Goal: Task Accomplishment & Management: Use online tool/utility

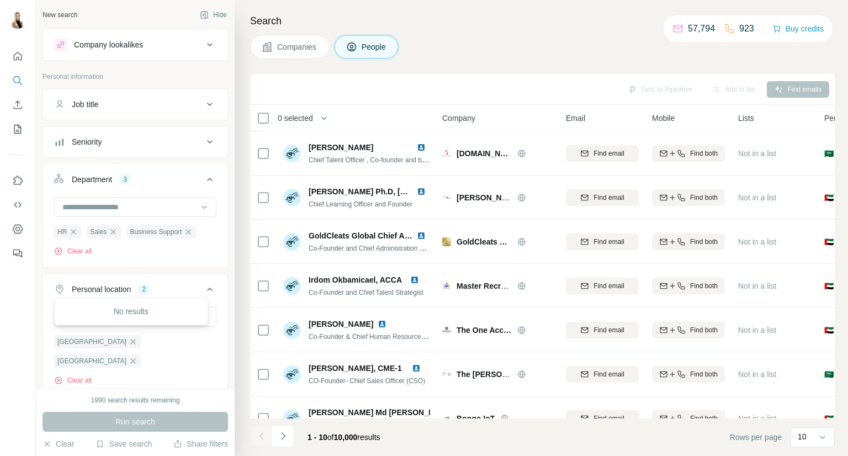
scroll to position [184, 0]
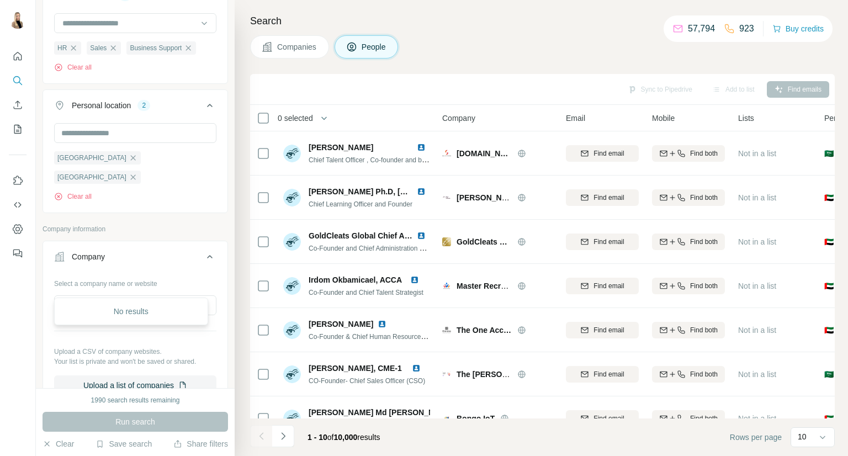
drag, startPoint x: 157, startPoint y: 278, endPoint x: 66, endPoint y: 272, distance: 91.3
click at [66, 274] on div "**********" at bounding box center [135, 334] width 162 height 121
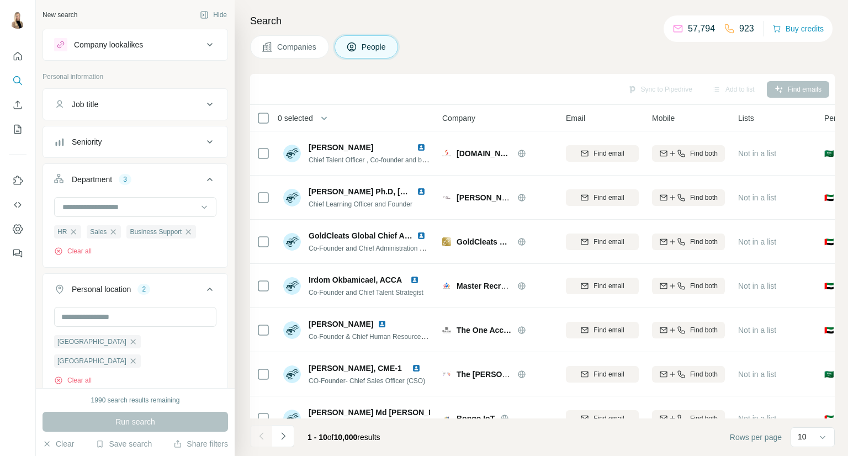
click at [149, 46] on div "Company lookalikes" at bounding box center [128, 44] width 149 height 13
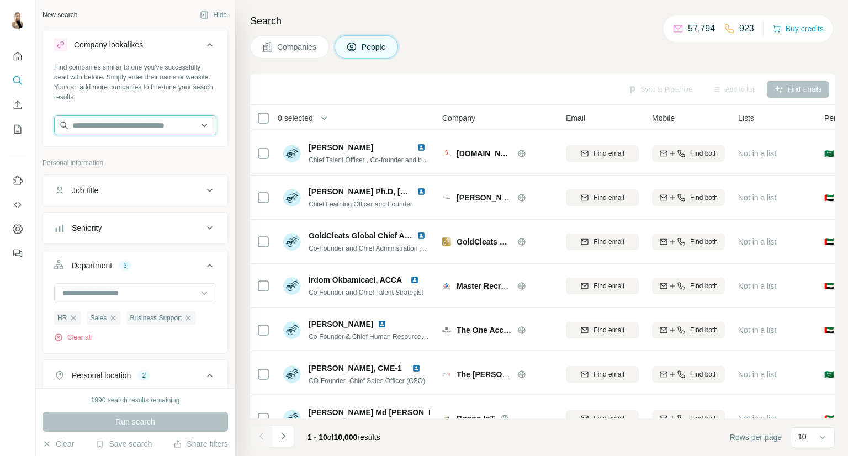
click at [133, 124] on input "text" at bounding box center [135, 125] width 162 height 20
type input "****"
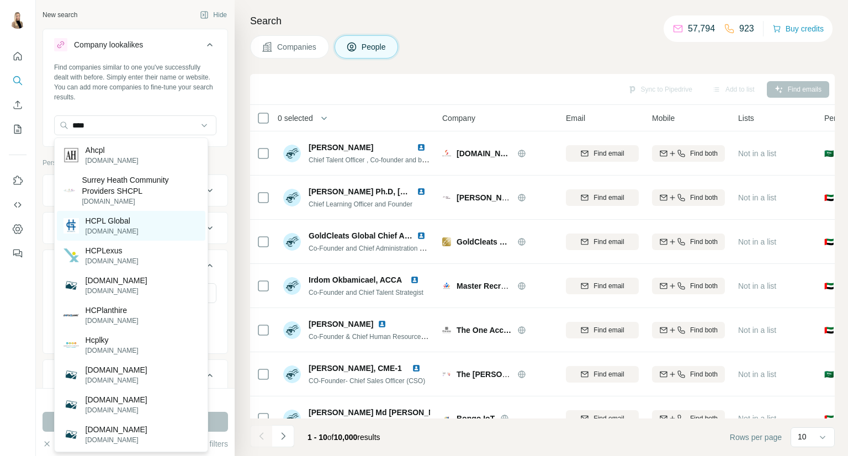
click at [138, 221] on div "HCPL Global hcplglobal.com" at bounding box center [131, 226] width 149 height 30
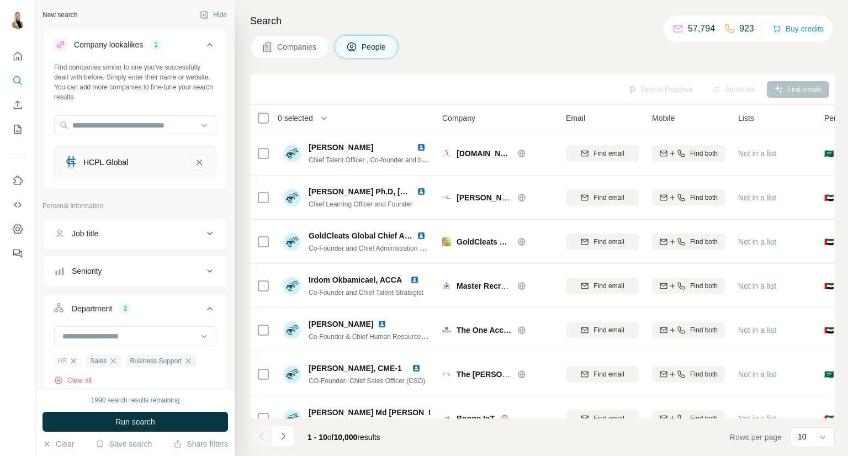
click at [72, 359] on icon "button" at bounding box center [73, 361] width 9 height 9
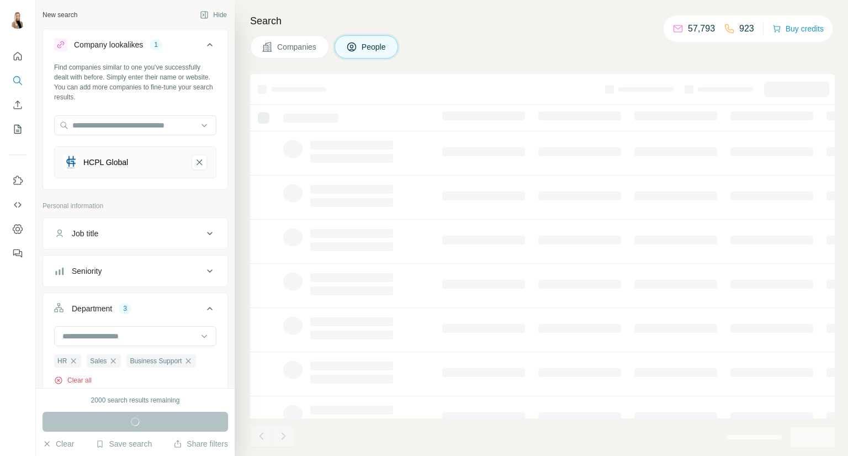
click at [77, 378] on button "Clear all" at bounding box center [73, 380] width 38 height 10
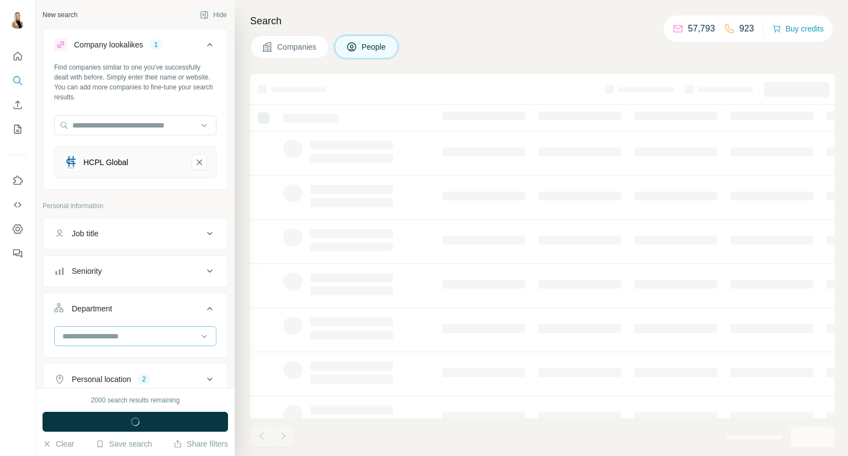
scroll to position [184, 0]
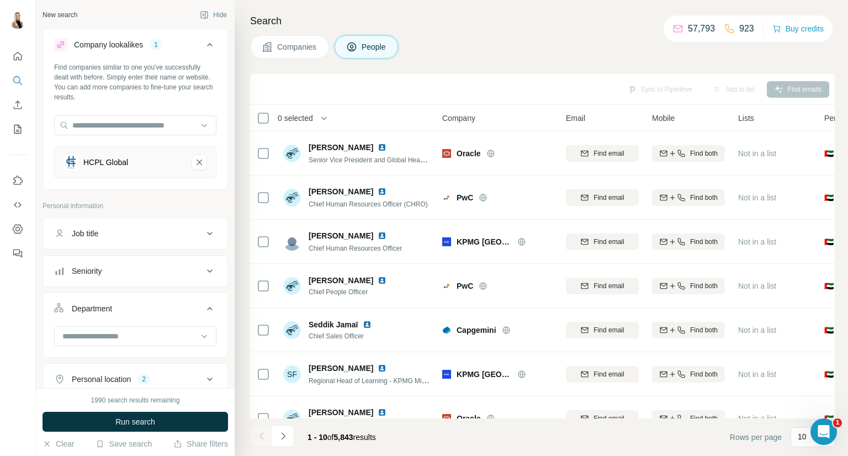
click at [299, 40] on button "Companies" at bounding box center [289, 46] width 79 height 23
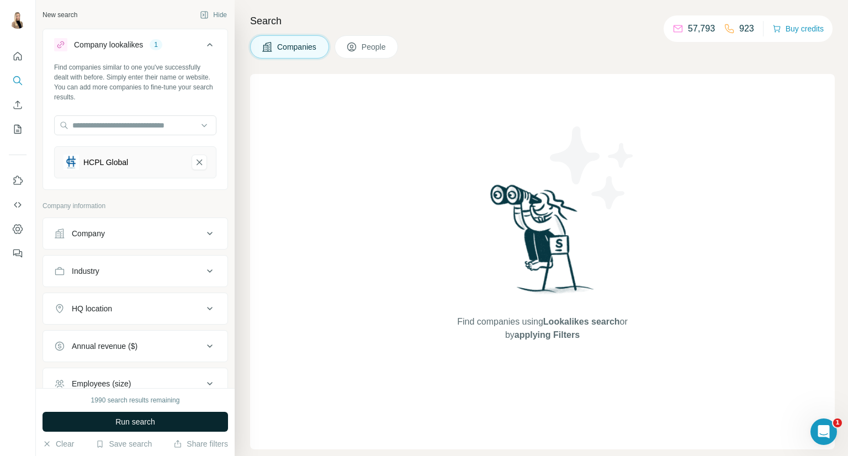
click at [136, 418] on span "Run search" at bounding box center [135, 421] width 40 height 11
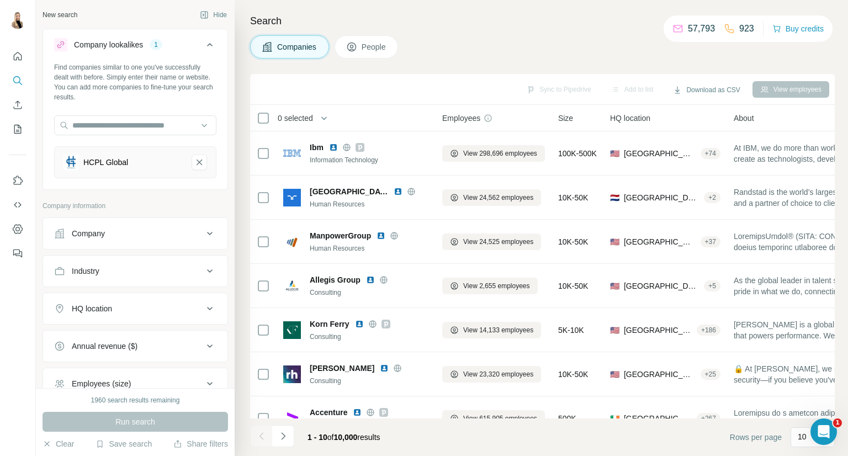
scroll to position [115, 0]
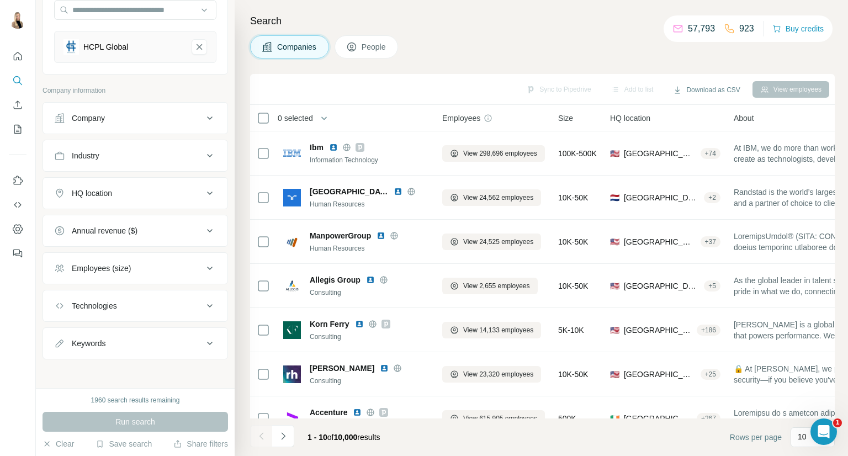
click at [356, 47] on icon at bounding box center [351, 47] width 9 height 9
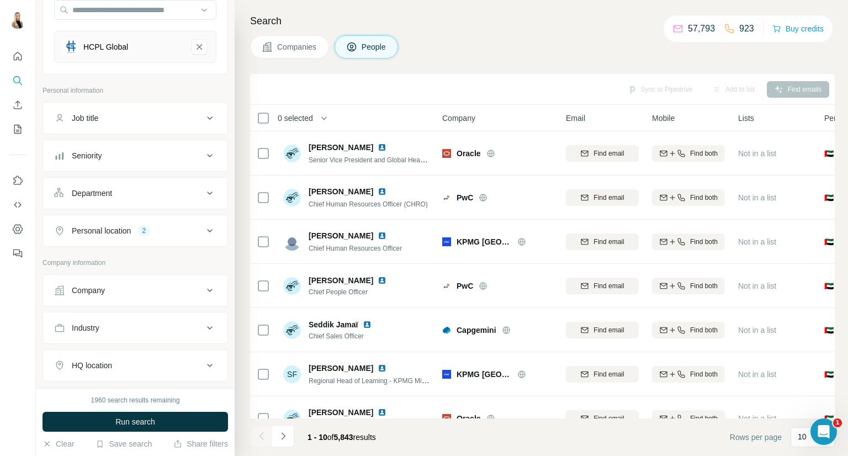
click at [166, 242] on div "Personal location 2" at bounding box center [136, 231] width 186 height 32
drag, startPoint x: 135, startPoint y: 416, endPoint x: 179, endPoint y: 326, distance: 100.8
click at [135, 416] on span "Run search" at bounding box center [135, 421] width 40 height 11
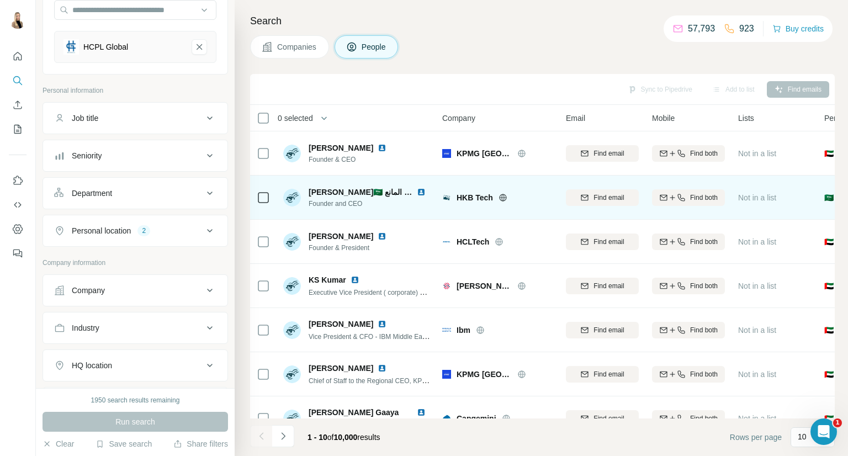
click at [419, 194] on img at bounding box center [421, 192] width 9 height 9
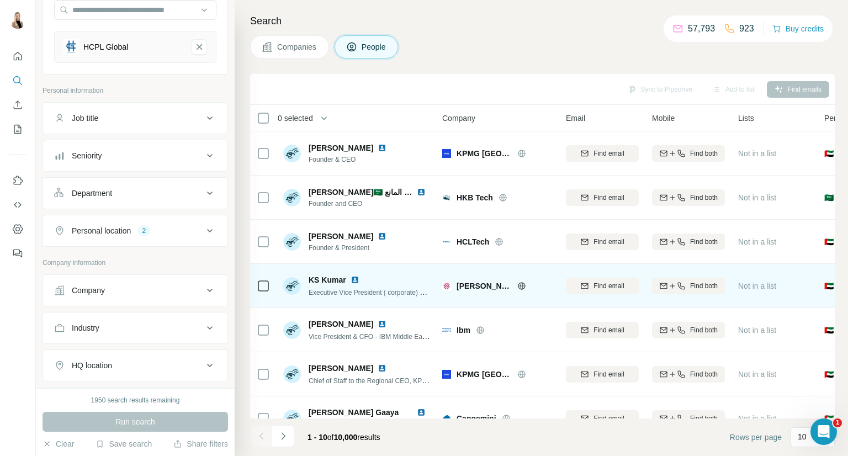
click at [353, 279] on img at bounding box center [355, 280] width 9 height 9
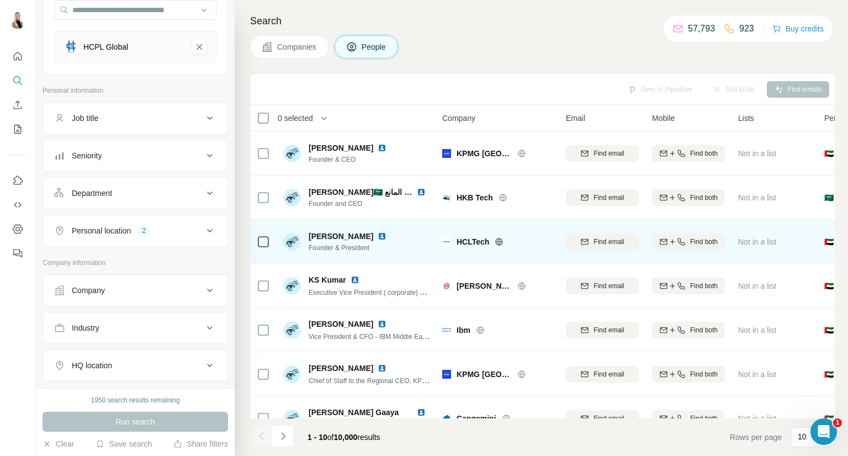
scroll to position [160, 0]
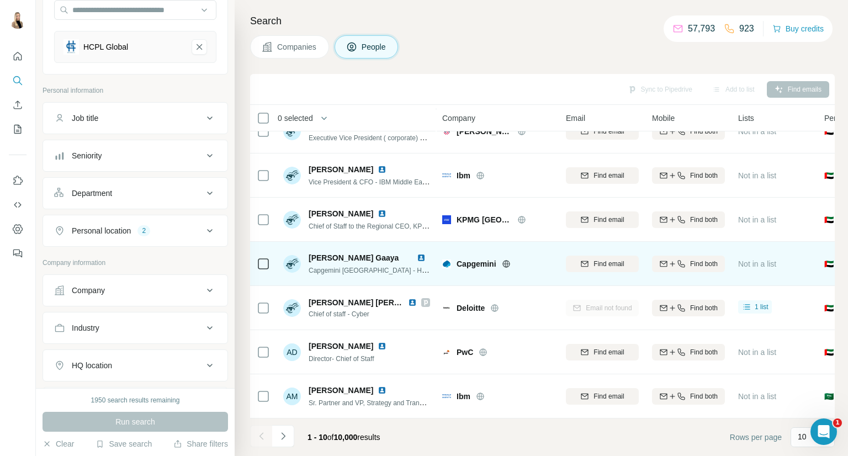
click at [425, 253] on img at bounding box center [421, 257] width 9 height 9
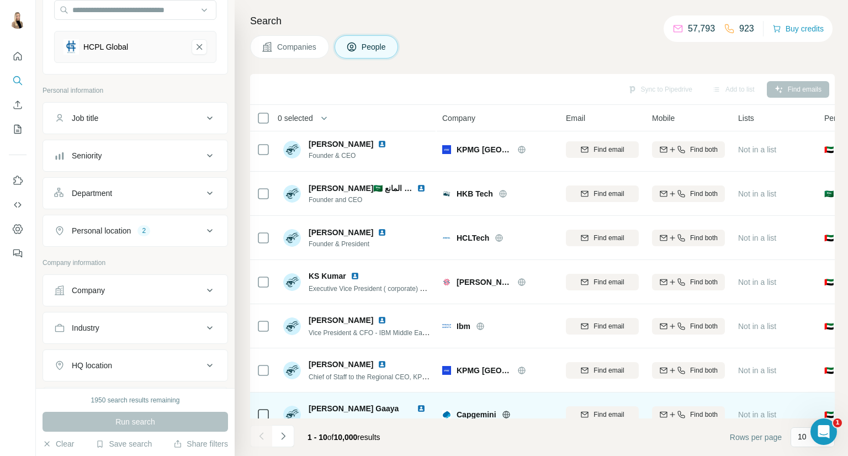
scroll to position [0, 0]
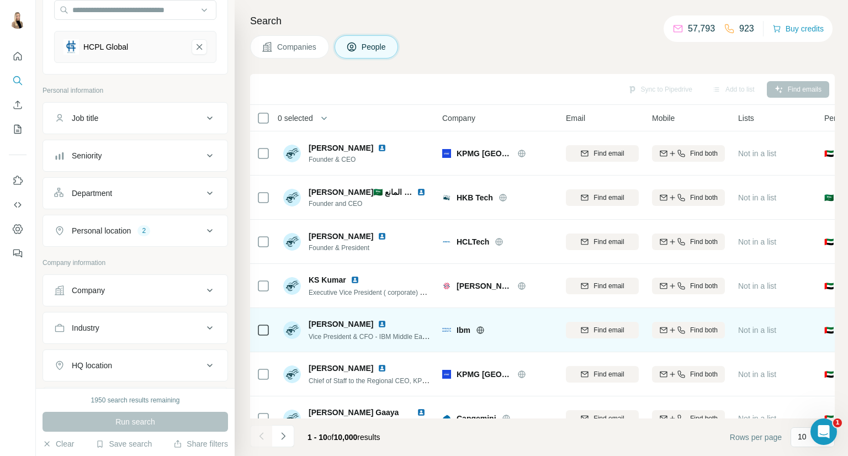
click at [378, 321] on img at bounding box center [382, 324] width 9 height 9
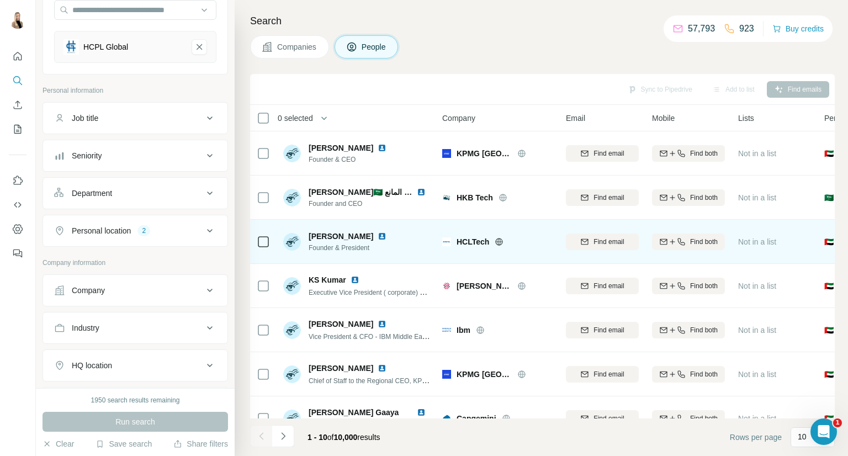
scroll to position [160, 0]
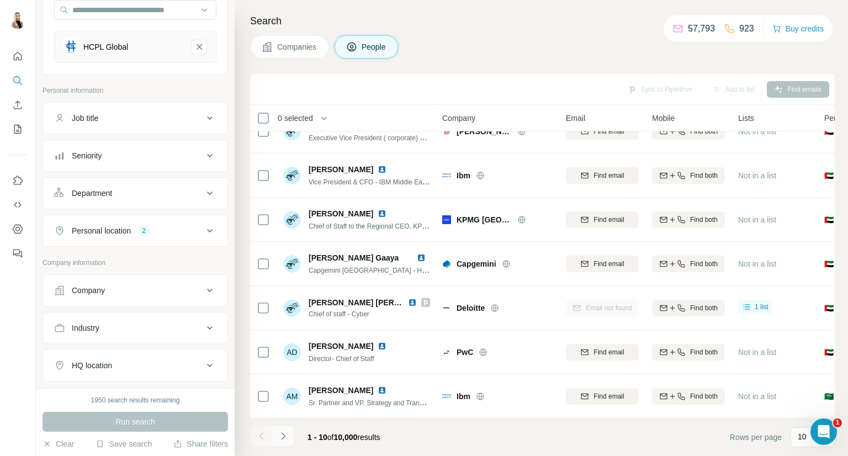
click at [287, 434] on icon "Navigate to next page" at bounding box center [283, 436] width 11 height 11
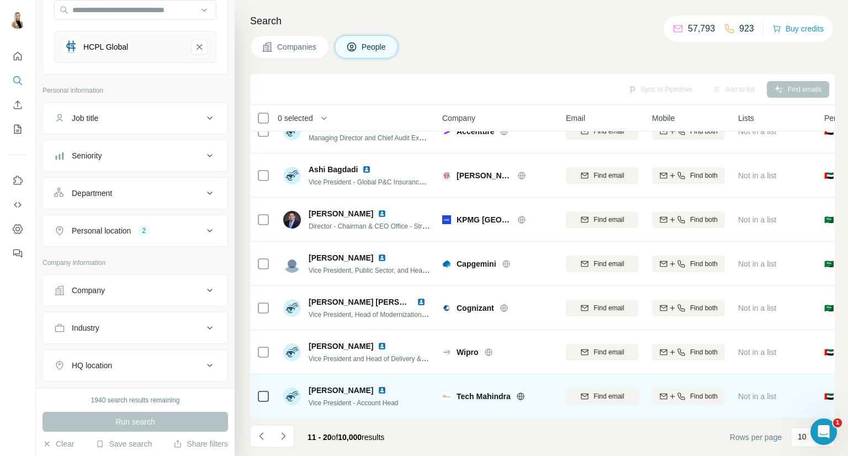
click at [380, 386] on img at bounding box center [382, 390] width 9 height 9
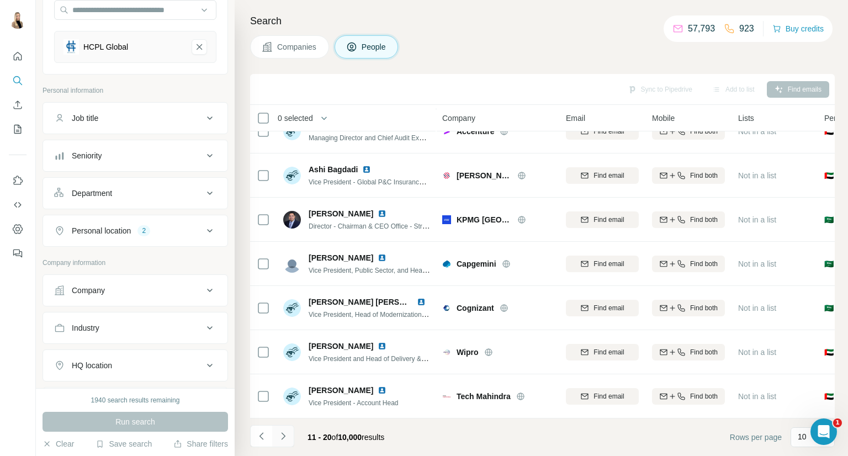
click at [283, 435] on icon "Navigate to next page" at bounding box center [283, 435] width 4 height 7
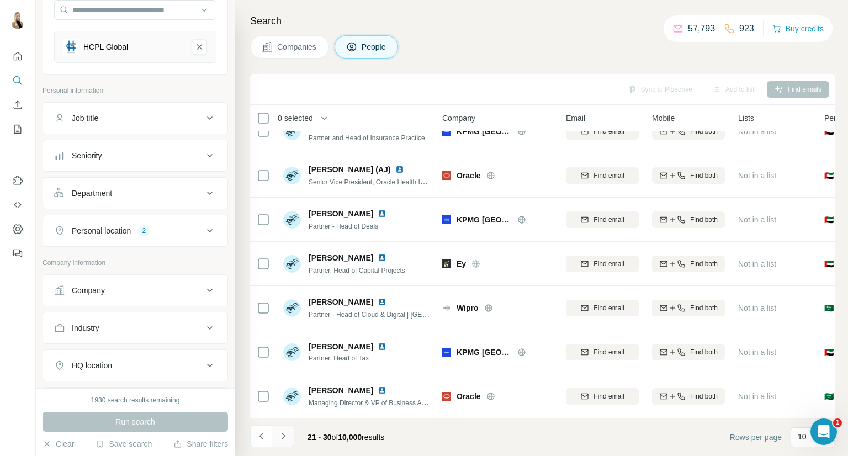
click at [287, 433] on icon "Navigate to next page" at bounding box center [283, 436] width 11 height 11
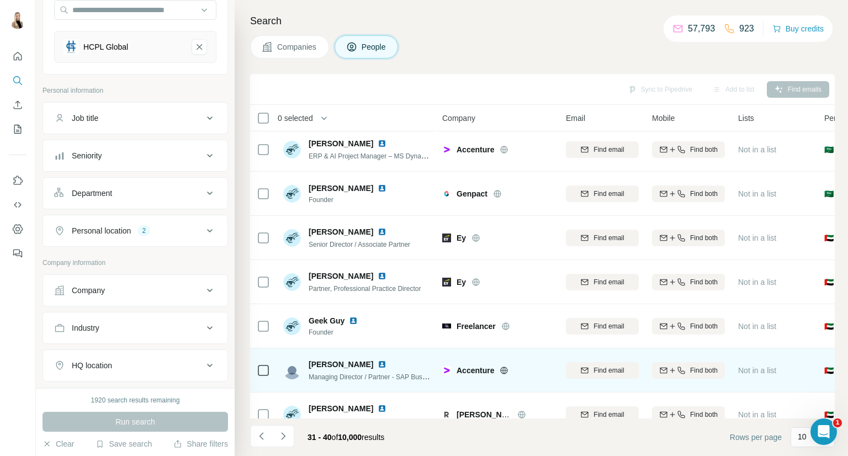
scroll to position [0, 0]
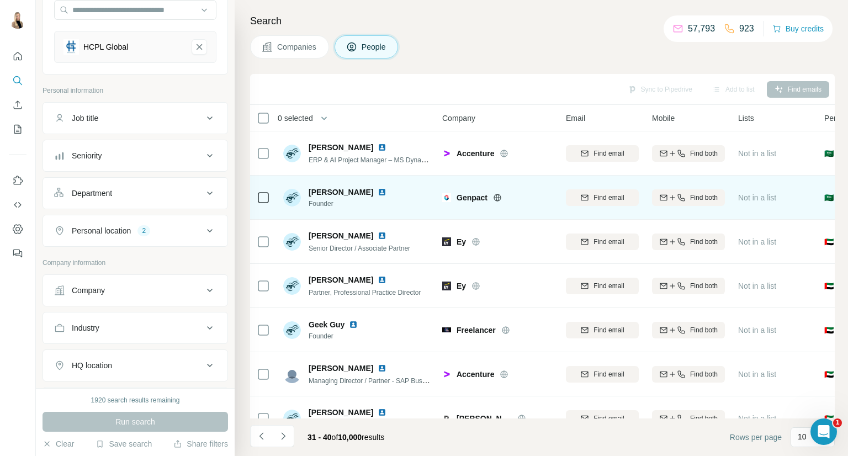
click at [378, 192] on img at bounding box center [382, 192] width 9 height 9
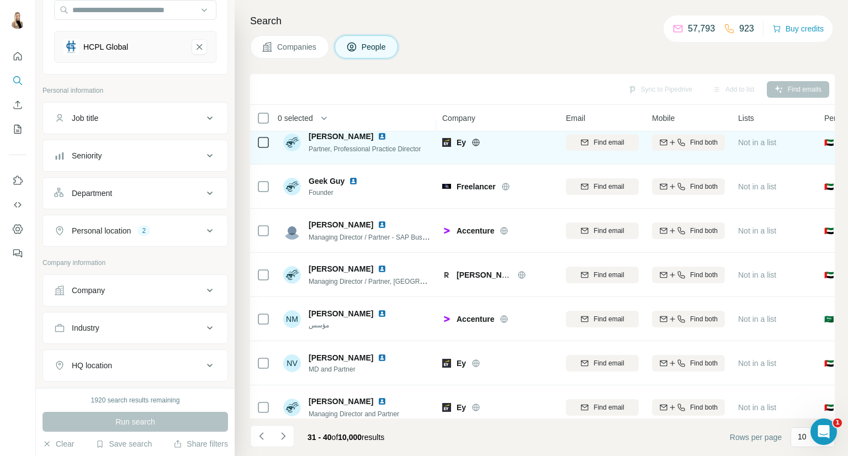
scroll to position [160, 0]
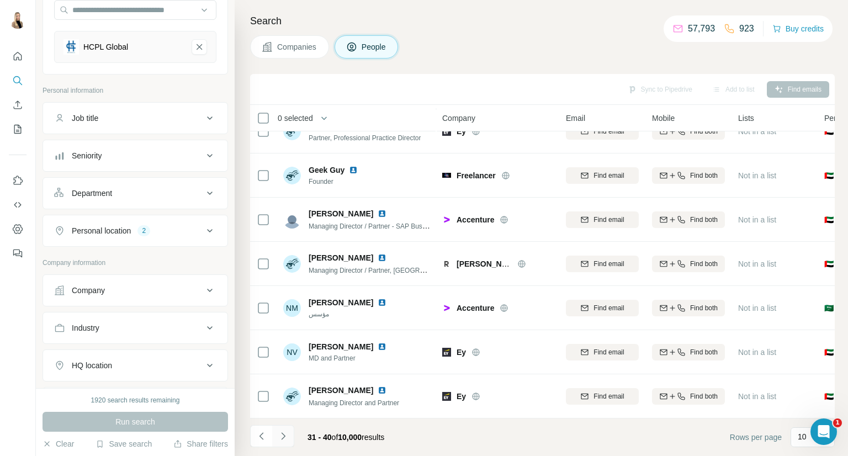
click at [287, 432] on icon "Navigate to next page" at bounding box center [283, 436] width 11 height 11
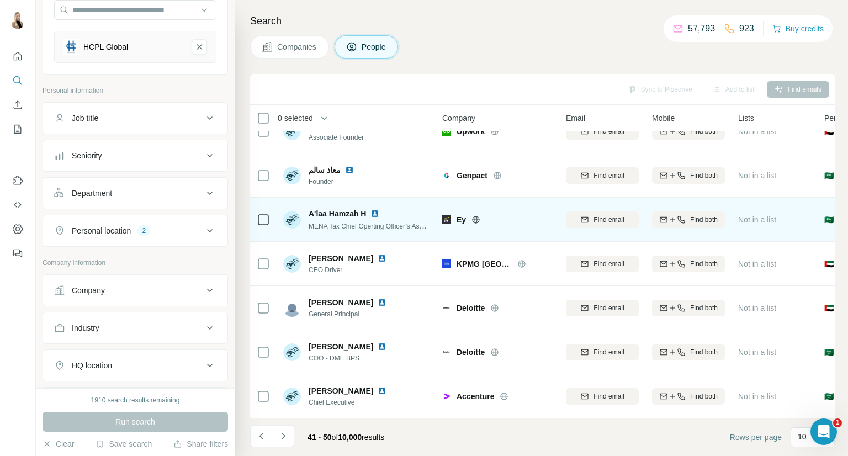
scroll to position [0, 0]
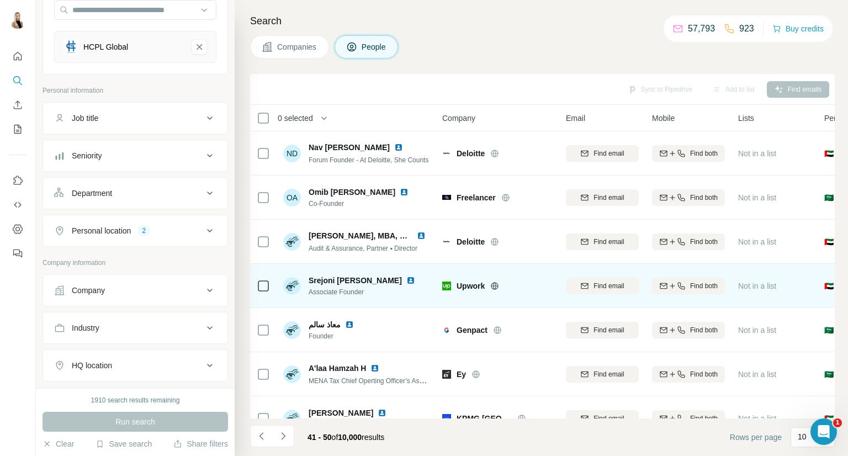
click at [373, 281] on div "Srejoni [PERSON_NAME]" at bounding box center [364, 280] width 111 height 11
click at [406, 279] on img at bounding box center [410, 280] width 9 height 9
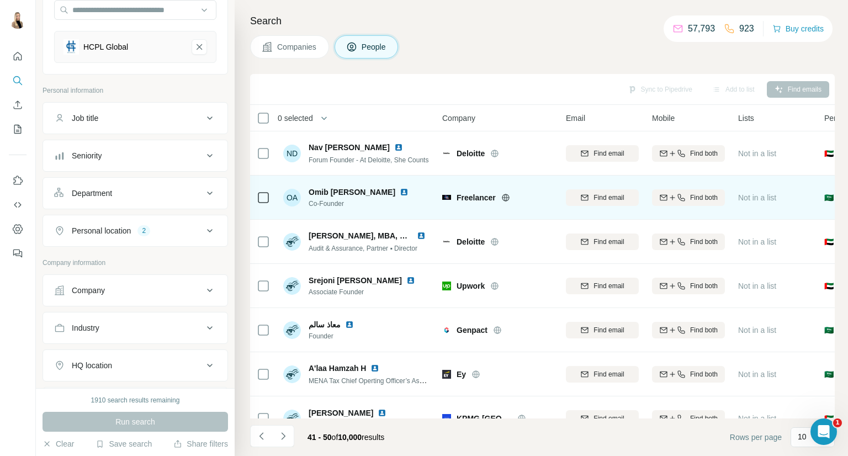
scroll to position [160, 0]
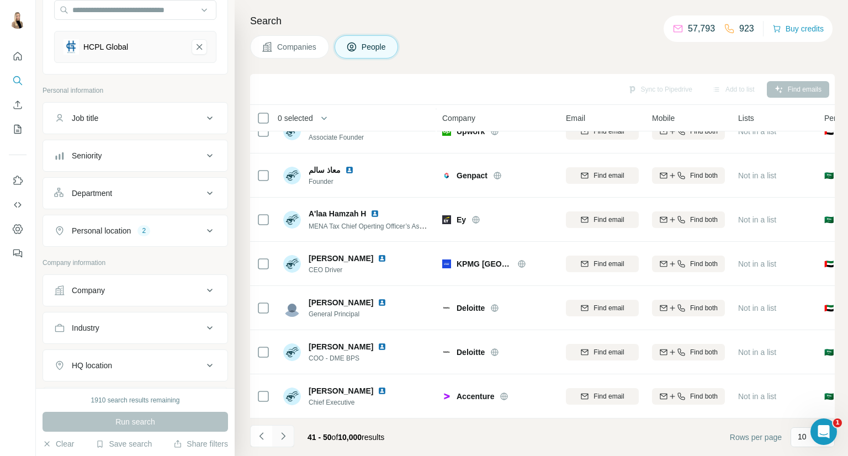
click at [287, 436] on icon "Navigate to next page" at bounding box center [283, 436] width 11 height 11
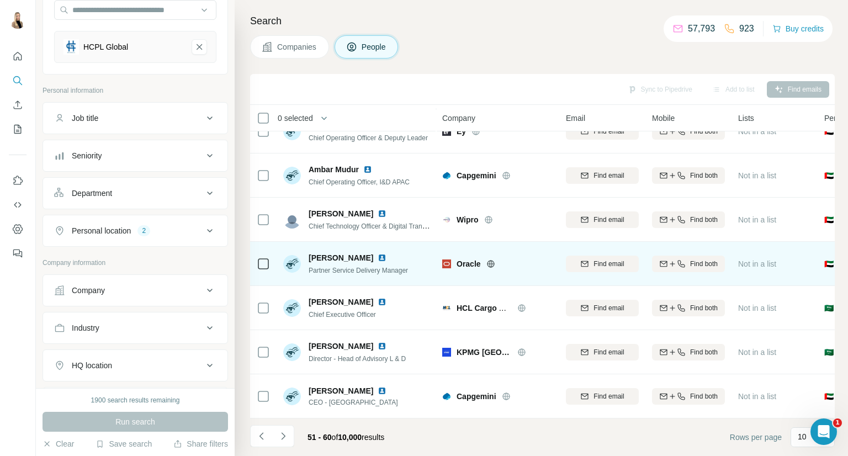
scroll to position [0, 0]
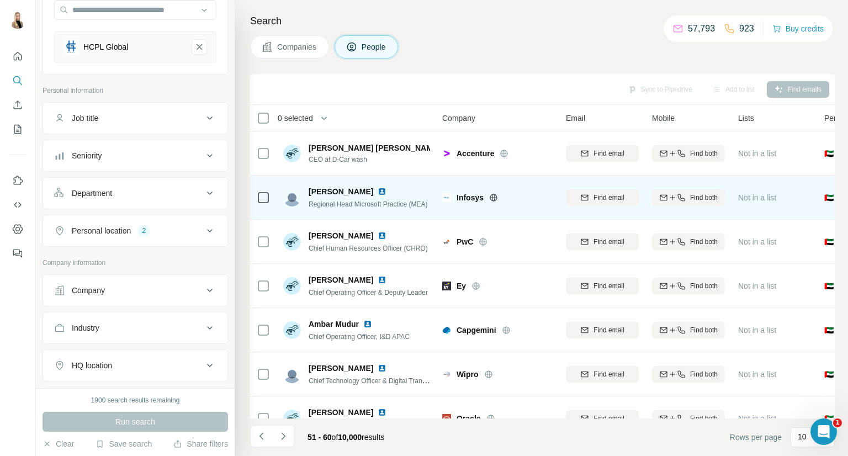
click at [378, 193] on img at bounding box center [382, 191] width 9 height 9
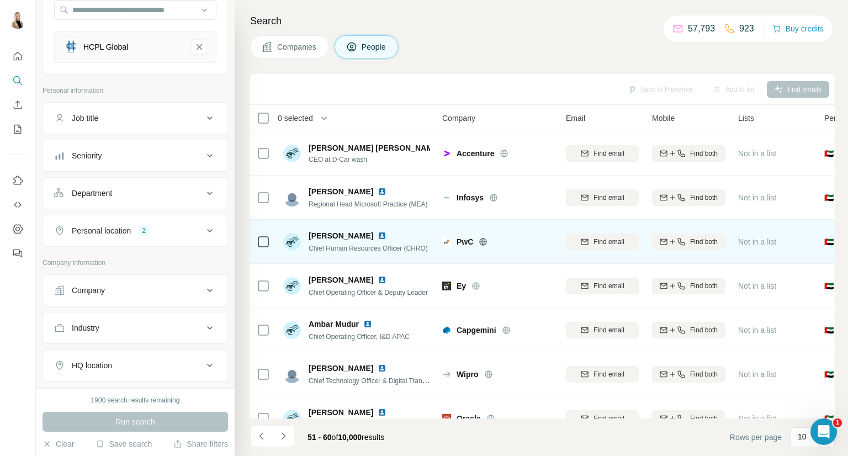
scroll to position [160, 0]
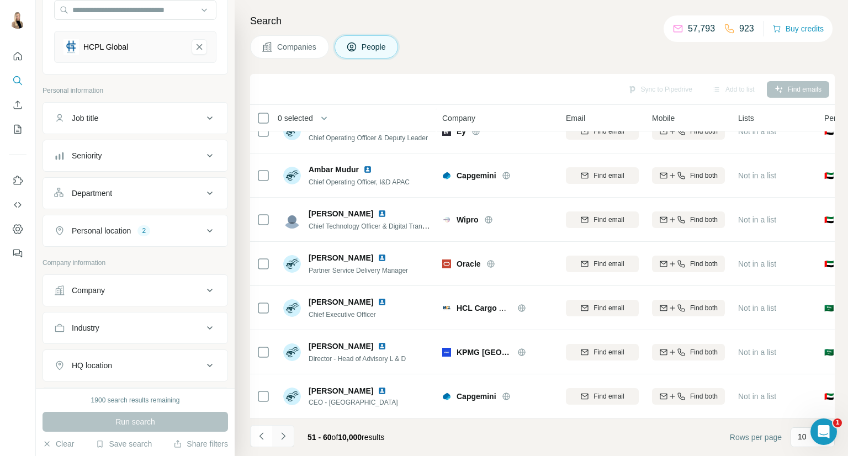
click at [288, 436] on button "Navigate to next page" at bounding box center [283, 436] width 22 height 22
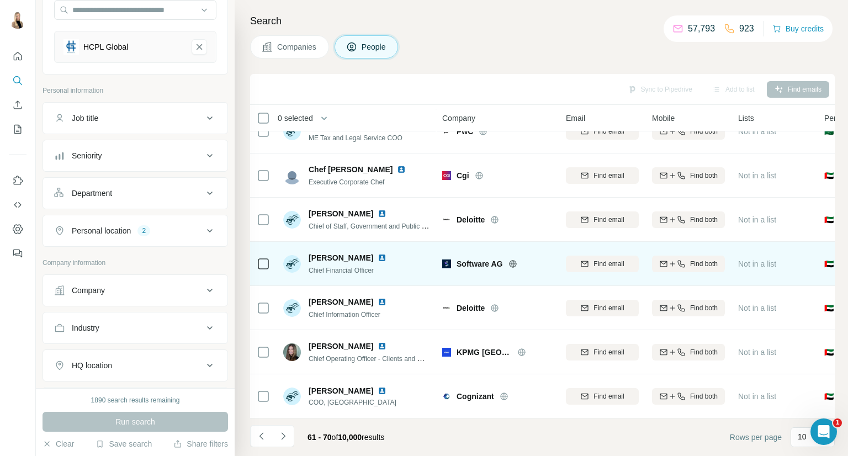
click at [378, 253] on img at bounding box center [382, 257] width 9 height 9
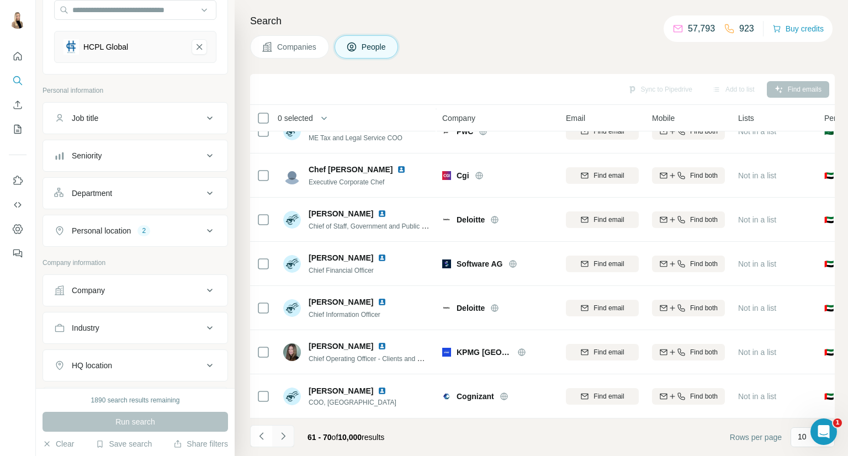
click at [282, 431] on icon "Navigate to next page" at bounding box center [283, 436] width 11 height 11
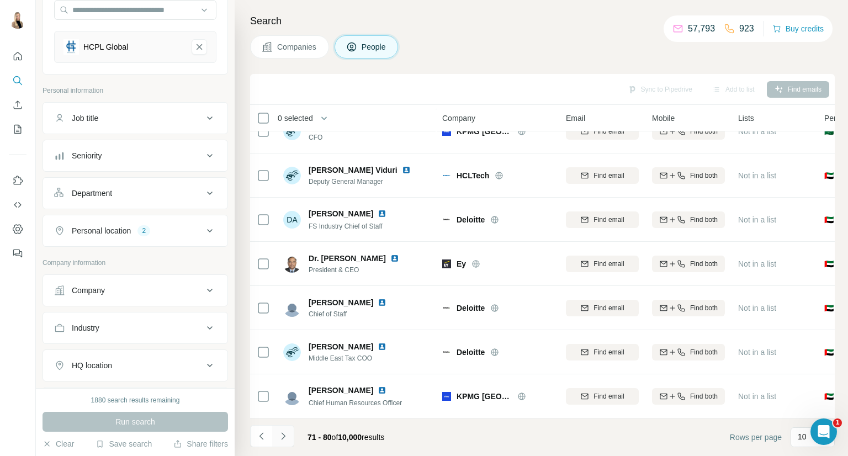
click at [285, 431] on icon "Navigate to next page" at bounding box center [283, 436] width 11 height 11
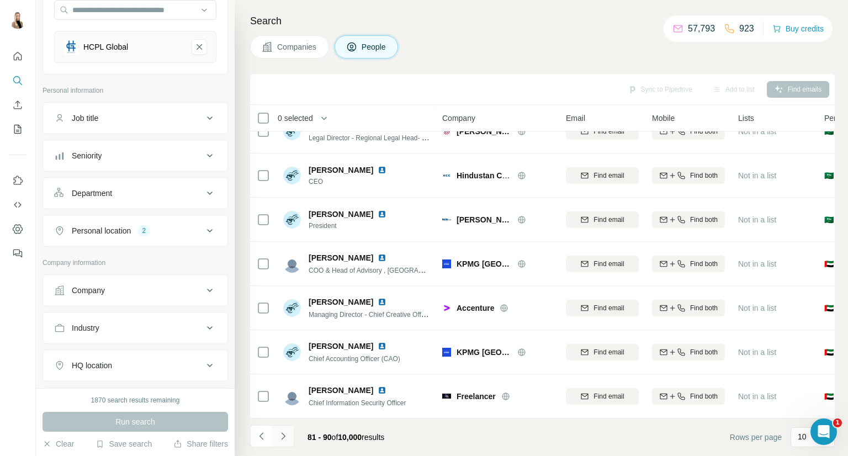
click at [284, 434] on icon "Navigate to next page" at bounding box center [283, 436] width 11 height 11
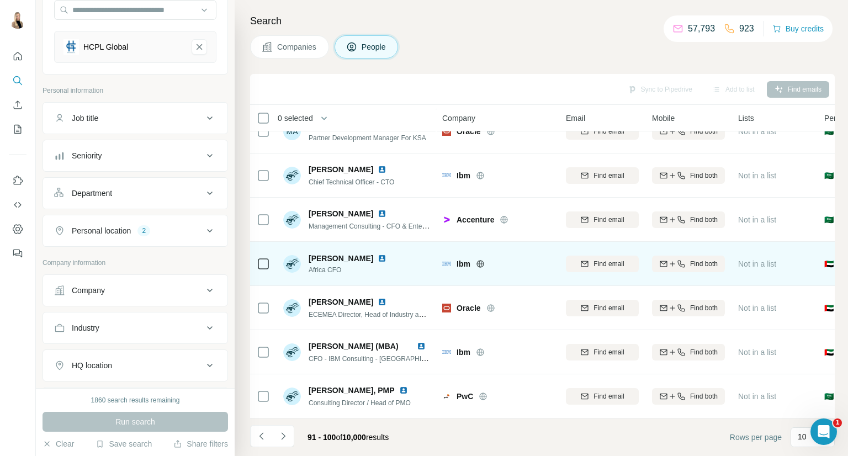
scroll to position [0, 0]
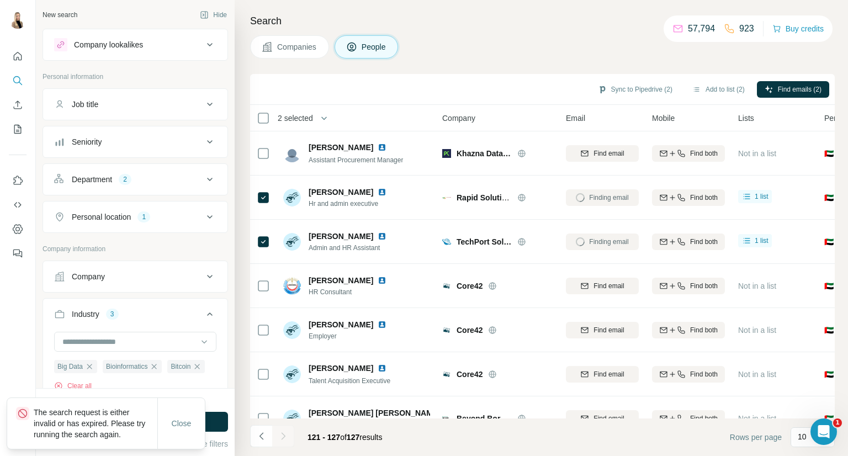
scroll to position [121, 0]
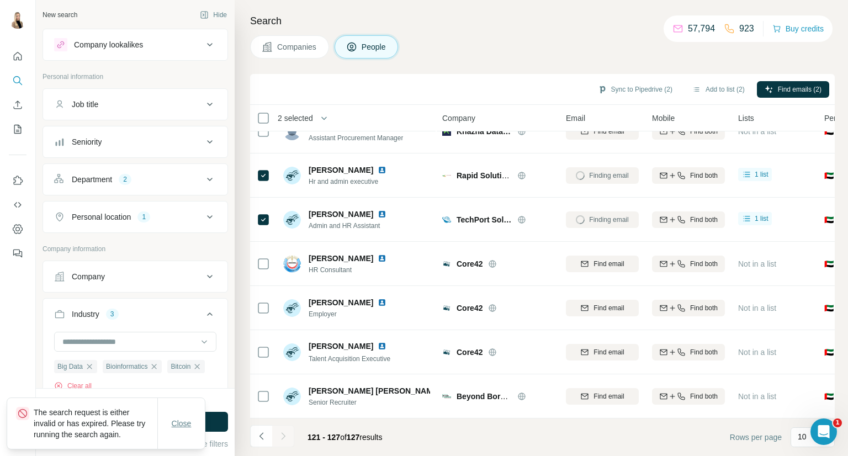
click at [188, 422] on span "Close" at bounding box center [182, 423] width 20 height 11
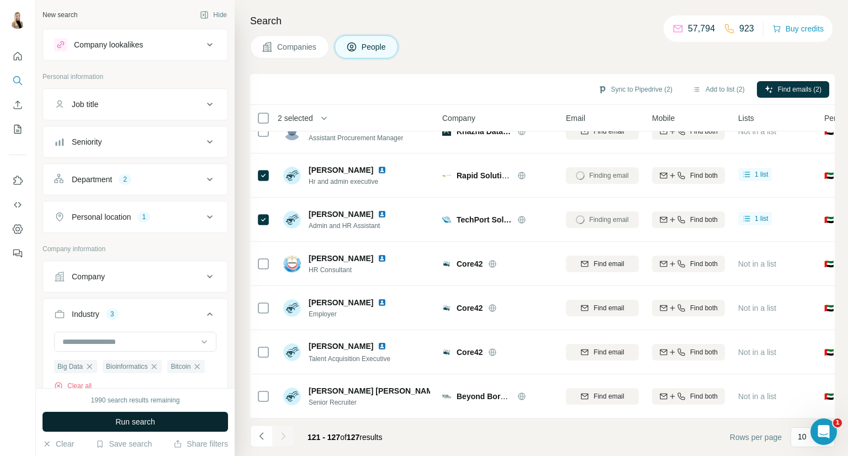
click at [128, 418] on span "Run search" at bounding box center [135, 421] width 40 height 11
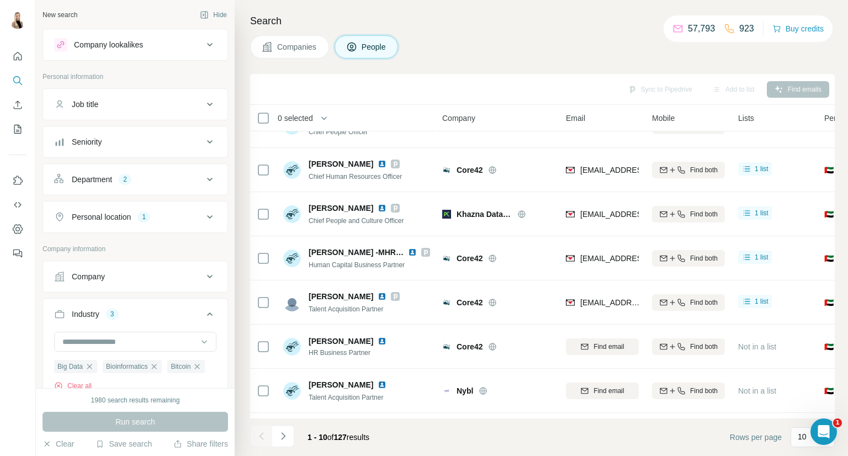
click at [289, 38] on button "Companies" at bounding box center [289, 46] width 79 height 23
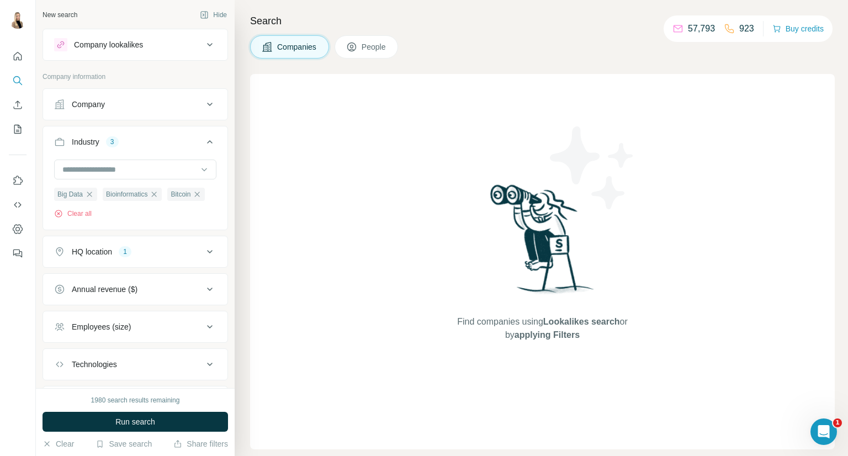
click at [194, 51] on button "Company lookalikes" at bounding box center [135, 44] width 184 height 27
